Goal: Transaction & Acquisition: Purchase product/service

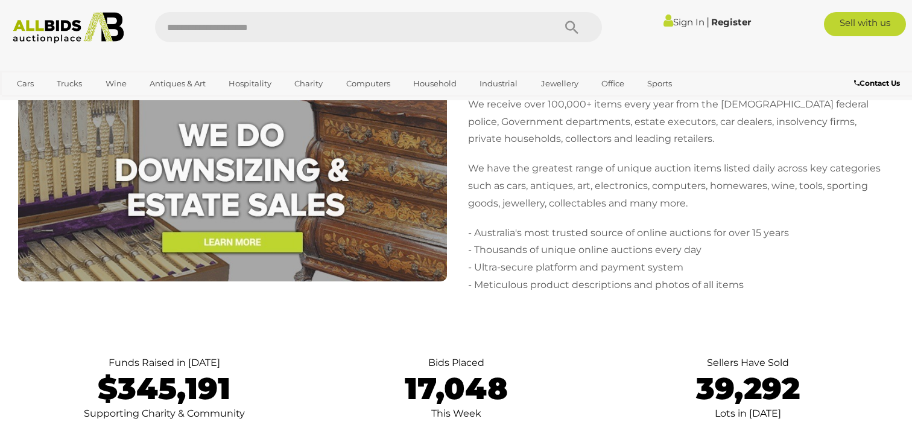
scroll to position [2414, 0]
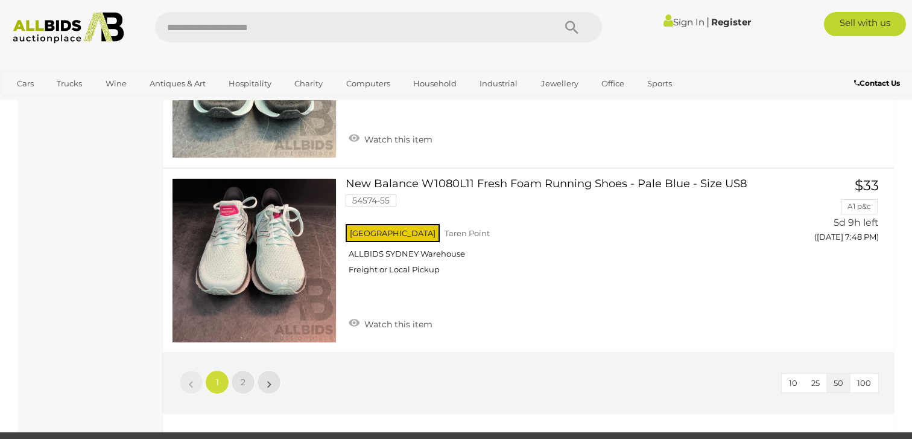
scroll to position [9488, 0]
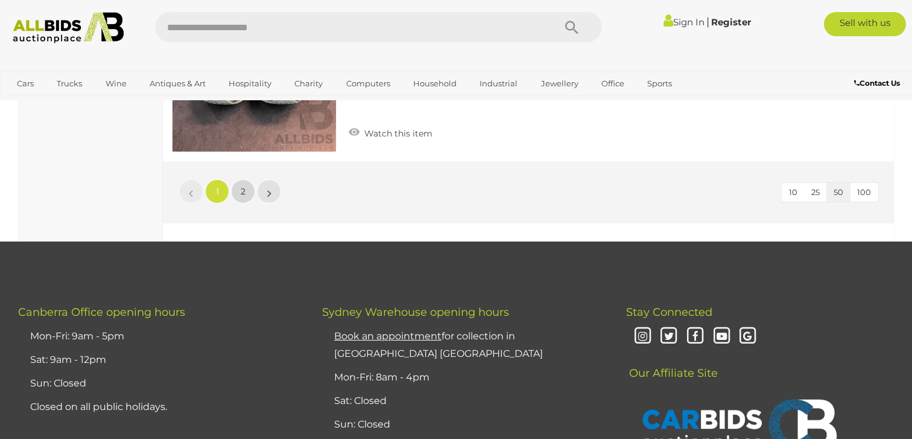
click at [246, 182] on link "2" at bounding box center [243, 191] width 24 height 24
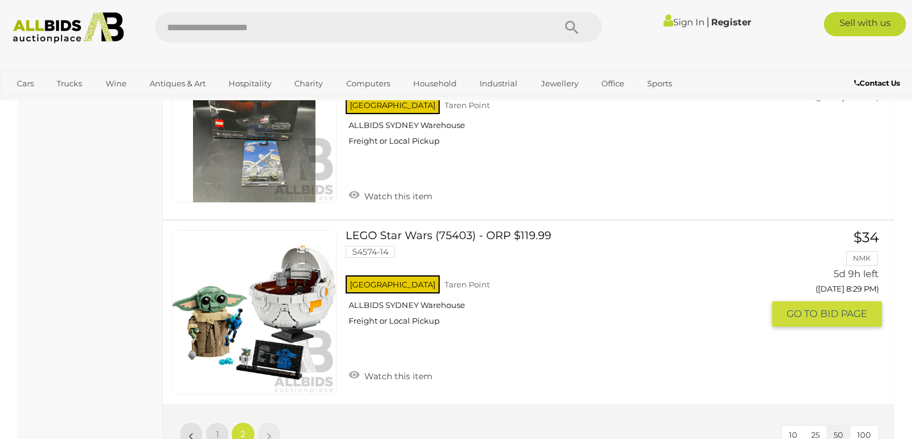
scroll to position [8970, 0]
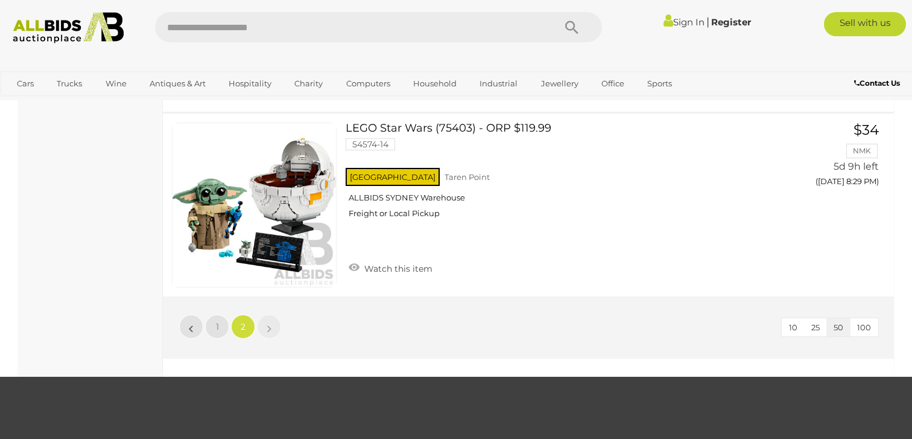
click at [47, 17] on img at bounding box center [68, 27] width 123 height 31
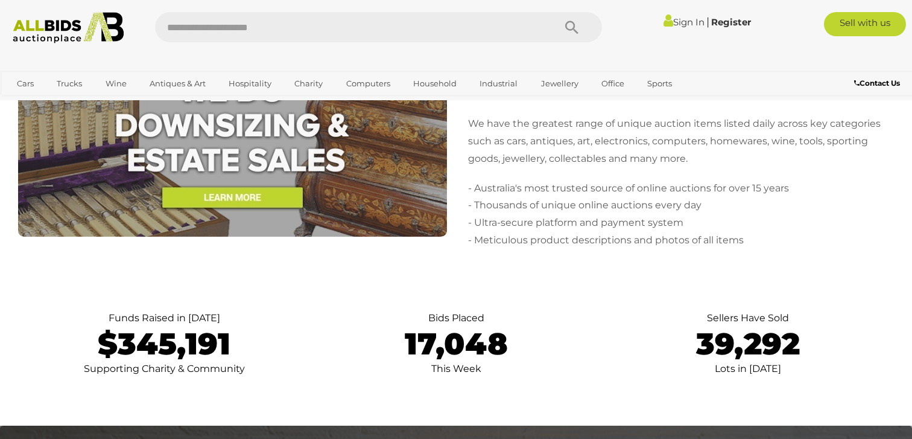
scroll to position [2530, 0]
